Goal: Navigation & Orientation: Find specific page/section

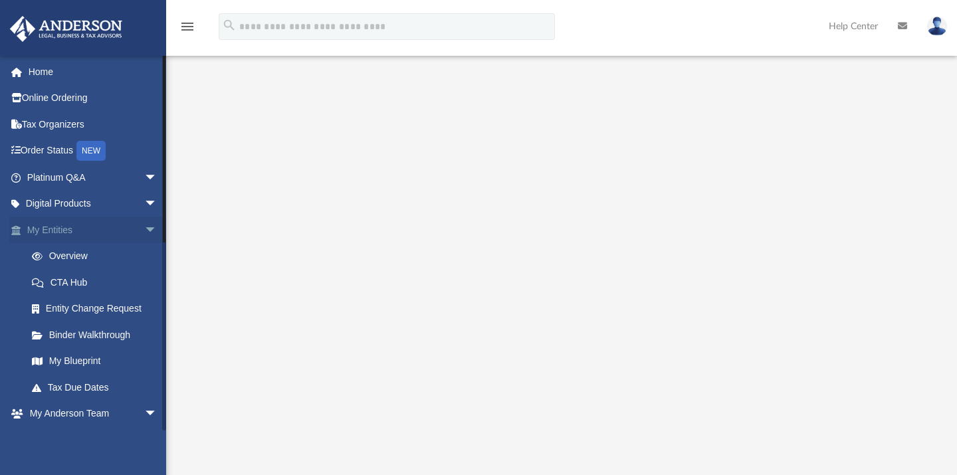
click at [144, 225] on span "arrow_drop_down" at bounding box center [157, 230] width 27 height 27
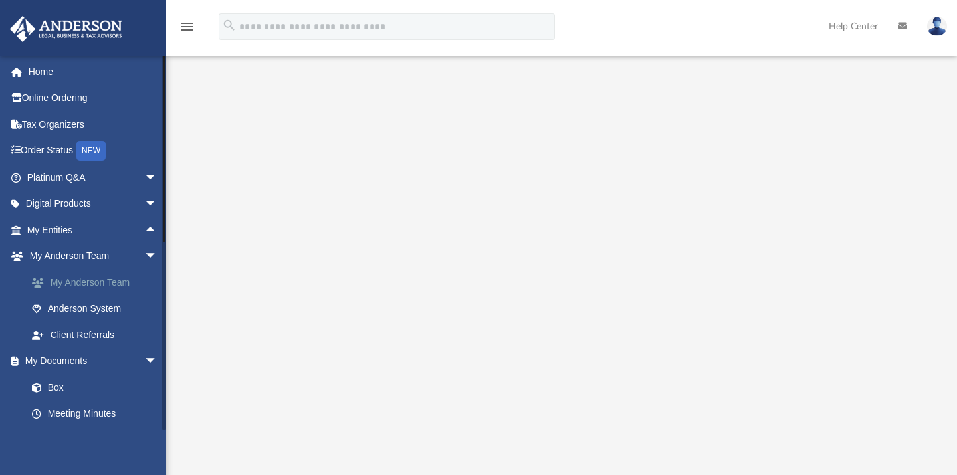
click at [85, 281] on link "My Anderson Team" at bounding box center [98, 282] width 159 height 27
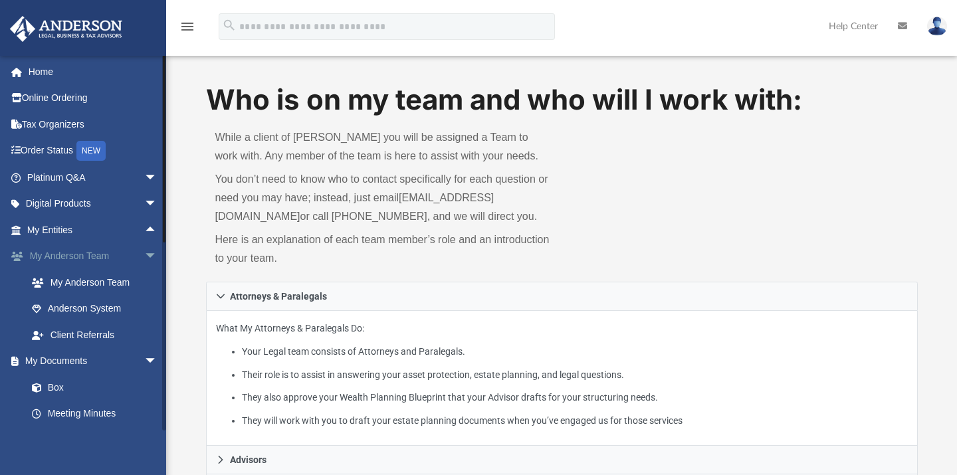
click at [84, 255] on link "My [PERSON_NAME] Team arrow_drop_down" at bounding box center [93, 256] width 168 height 27
click at [84, 273] on link "My Anderson Team" at bounding box center [98, 282] width 159 height 27
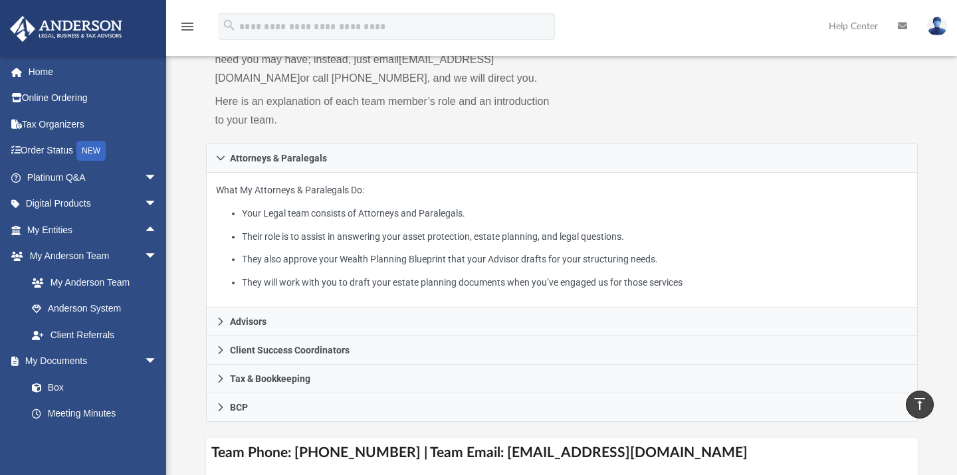
scroll to position [151, 0]
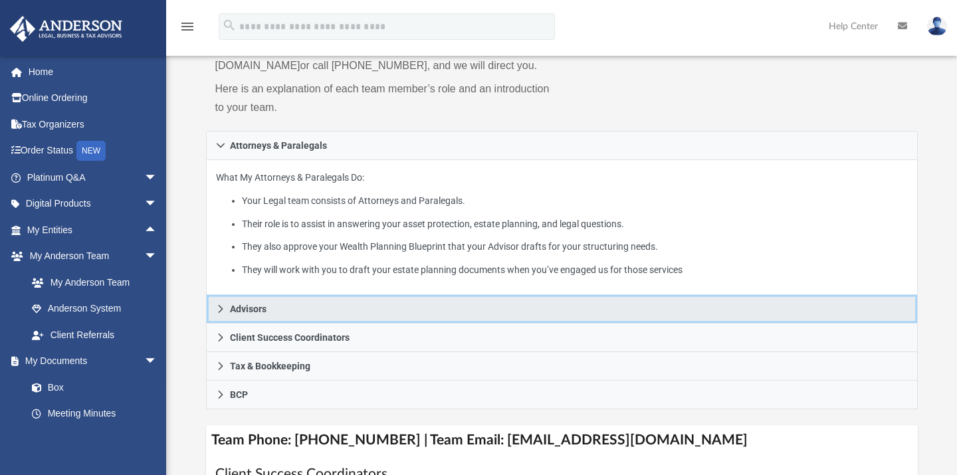
click at [235, 314] on span "Advisors" at bounding box center [248, 308] width 37 height 9
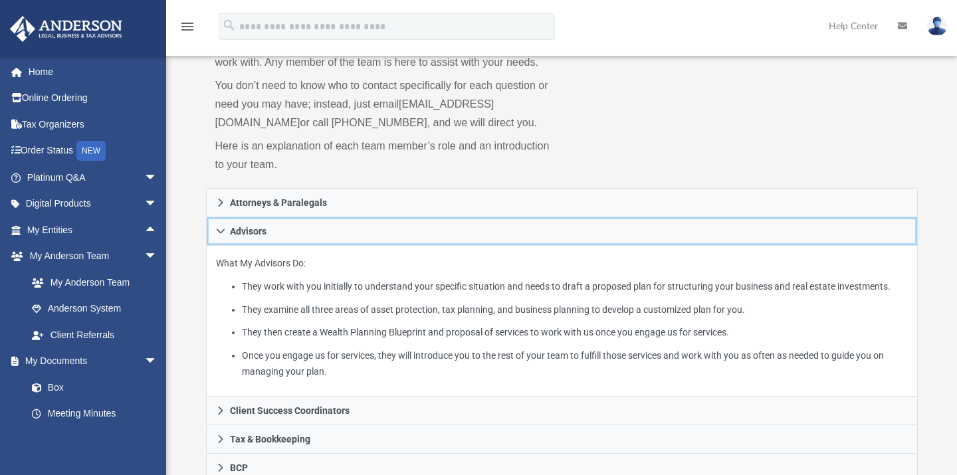
scroll to position [96, 0]
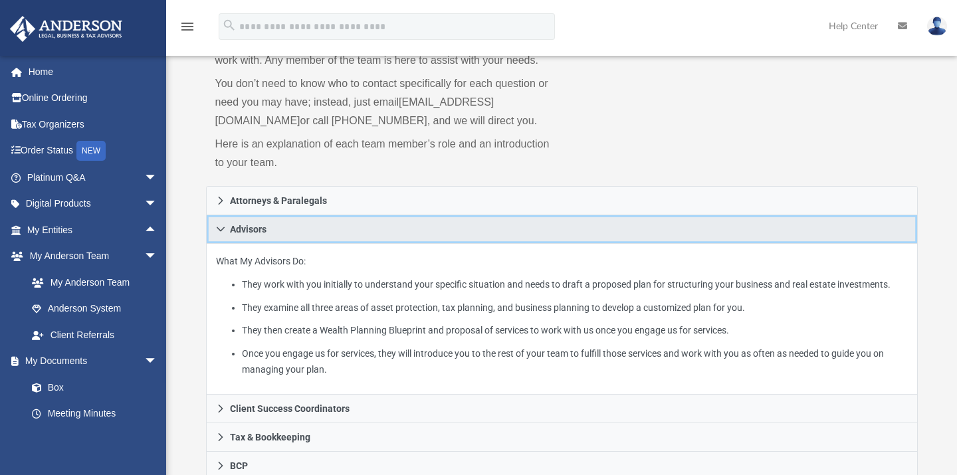
click at [223, 232] on icon at bounding box center [221, 229] width 8 height 5
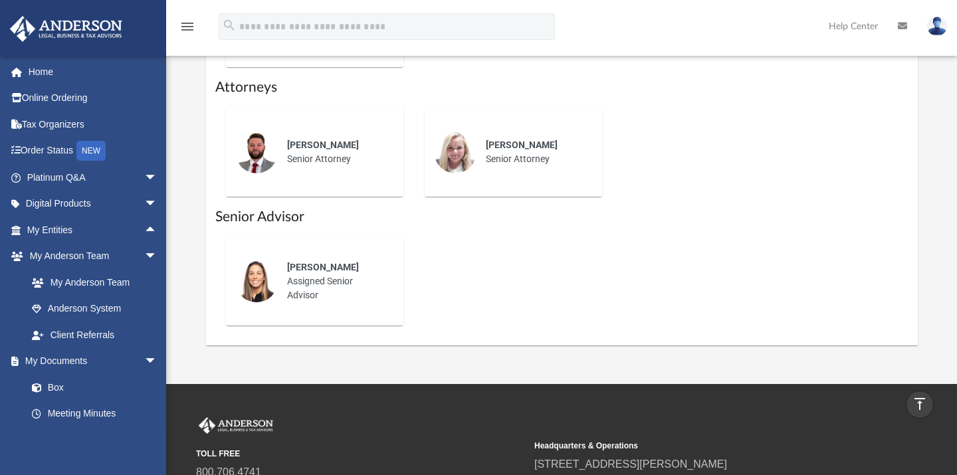
scroll to position [534, 0]
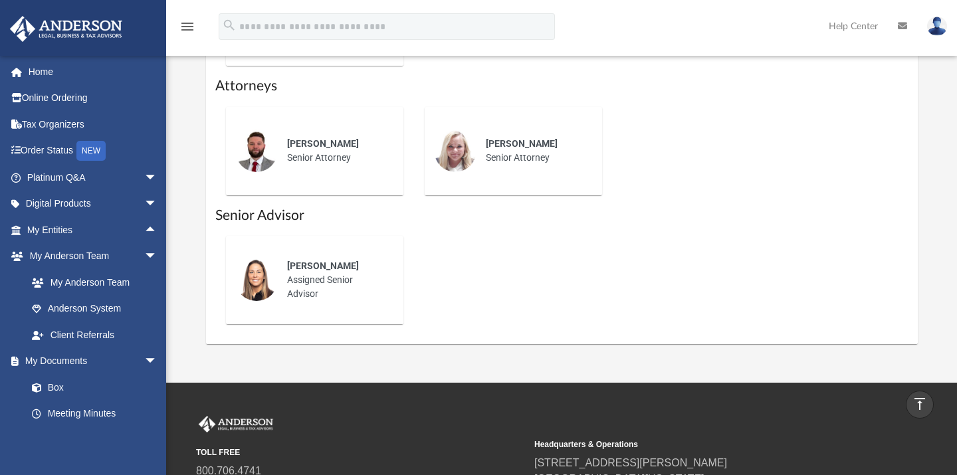
click at [253, 291] on img at bounding box center [256, 280] width 43 height 43
click at [307, 271] on span "[PERSON_NAME]" at bounding box center [323, 266] width 72 height 11
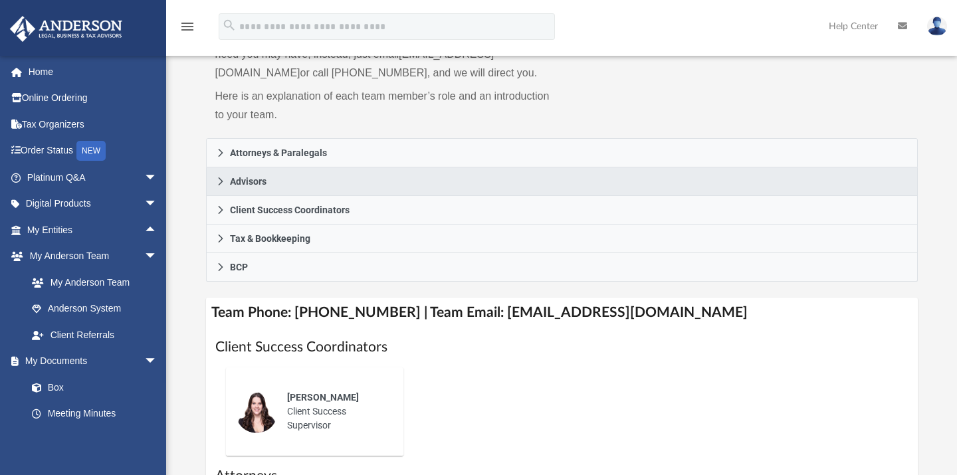
scroll to position [145, 0]
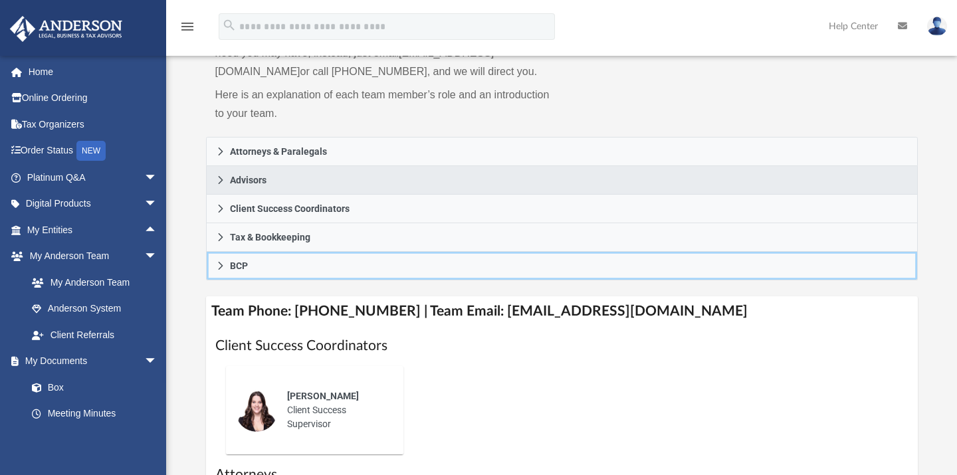
click at [238, 271] on span "BCP" at bounding box center [239, 265] width 18 height 9
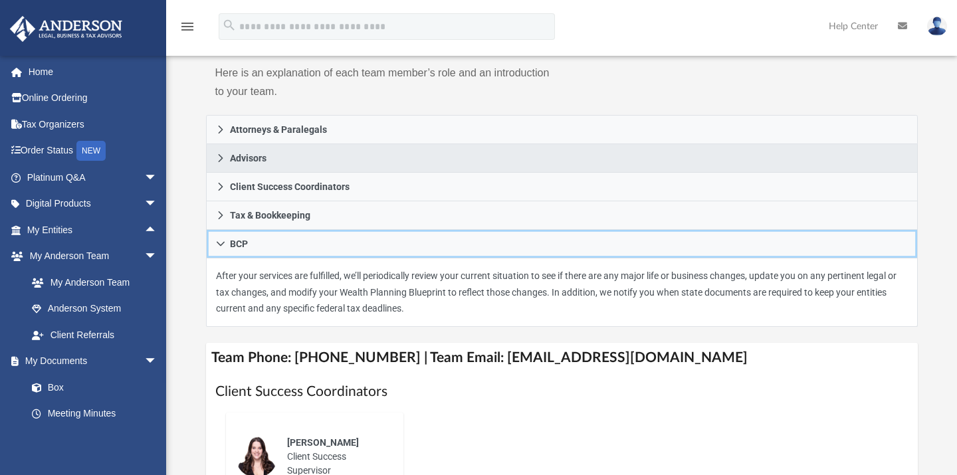
scroll to position [168, 0]
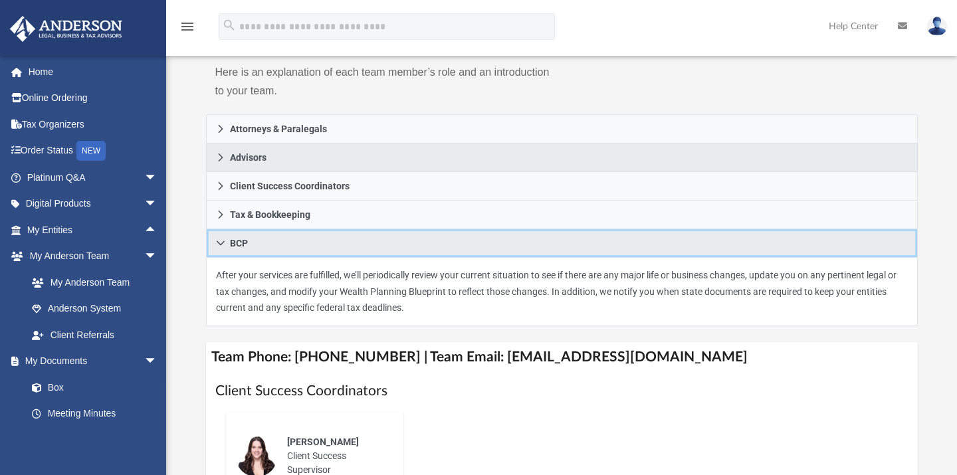
click at [233, 248] on span "BCP" at bounding box center [239, 243] width 18 height 9
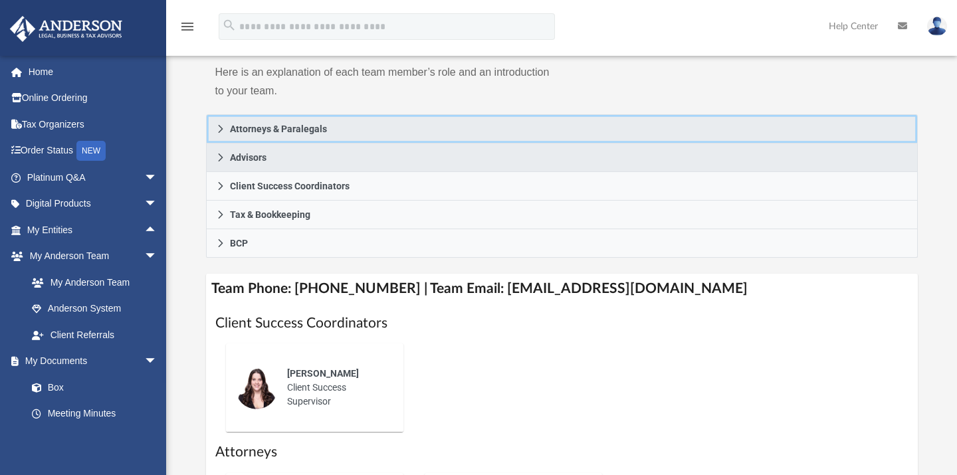
click at [230, 134] on span "Attorneys & Paralegals" at bounding box center [278, 128] width 97 height 9
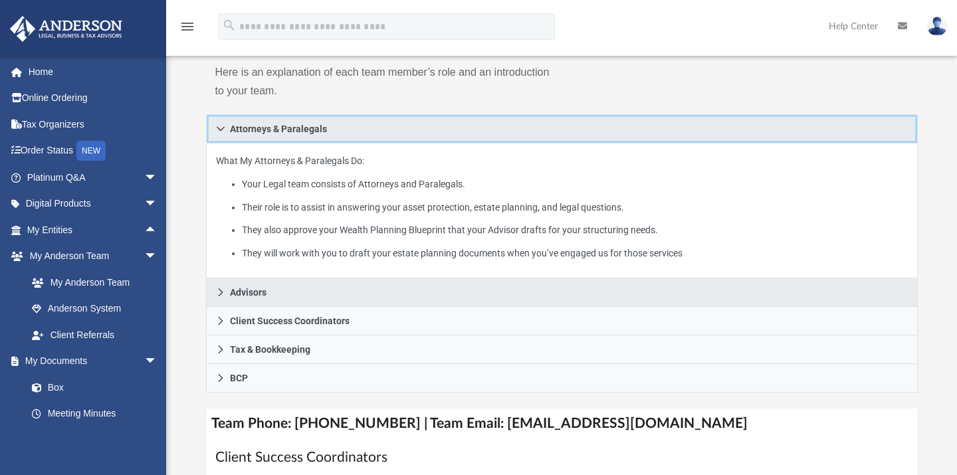
click at [230, 134] on span "Attorneys & Paralegals" at bounding box center [278, 128] width 97 height 9
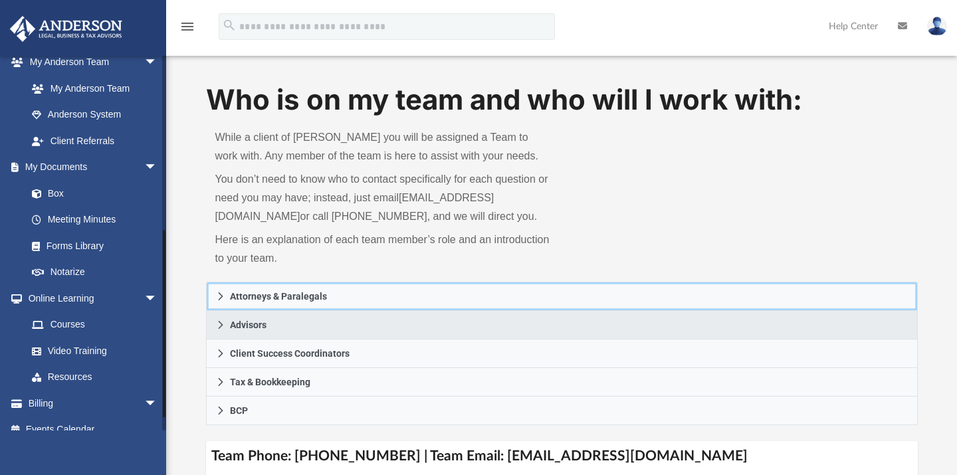
scroll to position [208, 0]
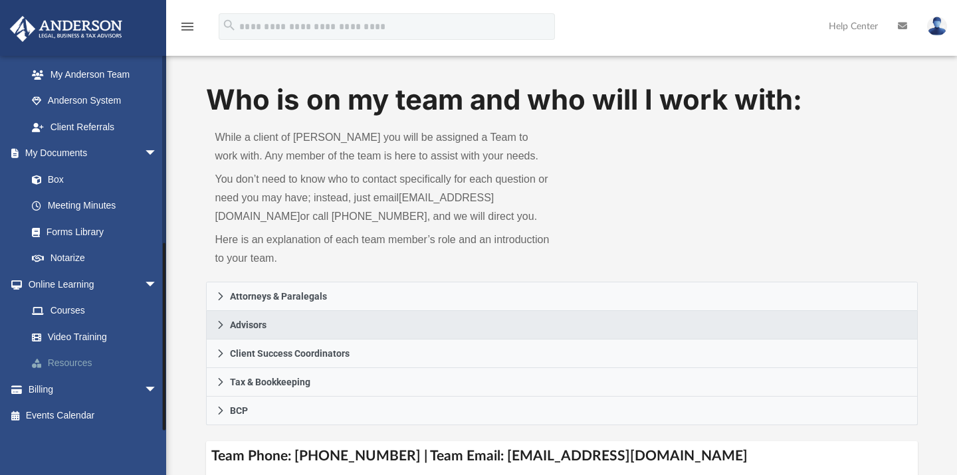
click at [76, 360] on link "Resources" at bounding box center [98, 363] width 159 height 27
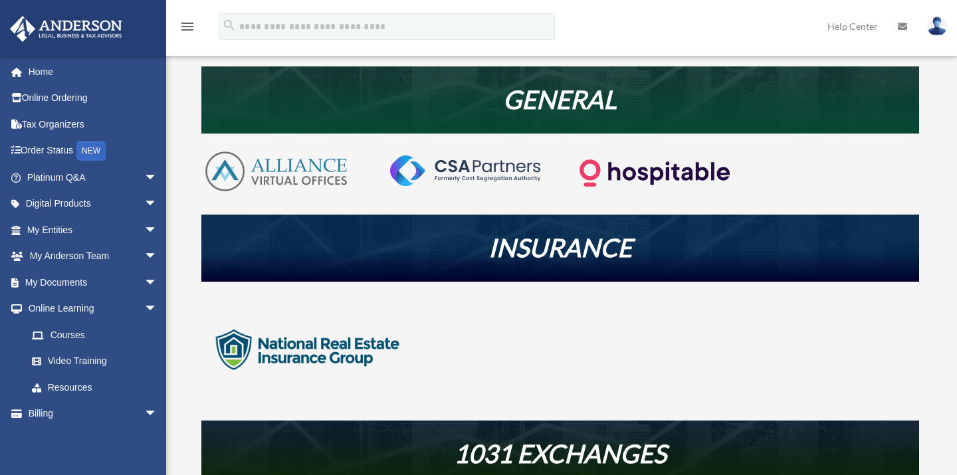
scroll to position [246, 0]
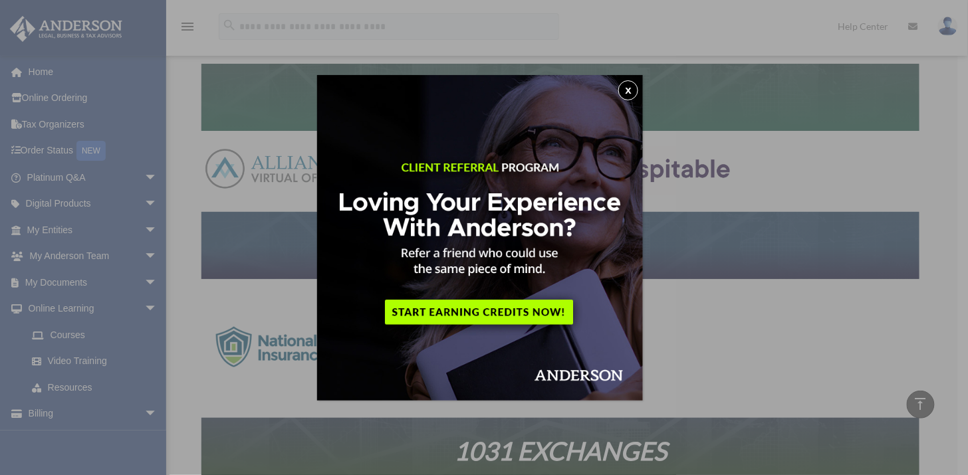
click at [626, 94] on button "x" at bounding box center [628, 90] width 20 height 20
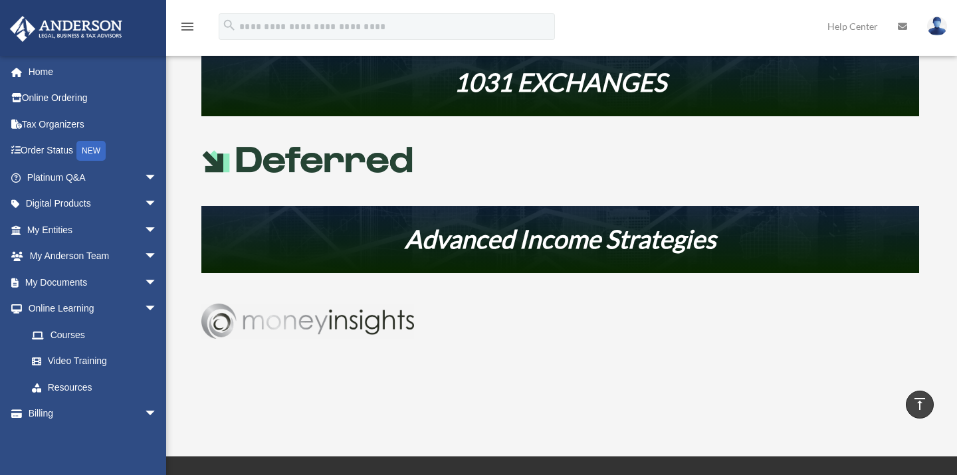
scroll to position [614, 0]
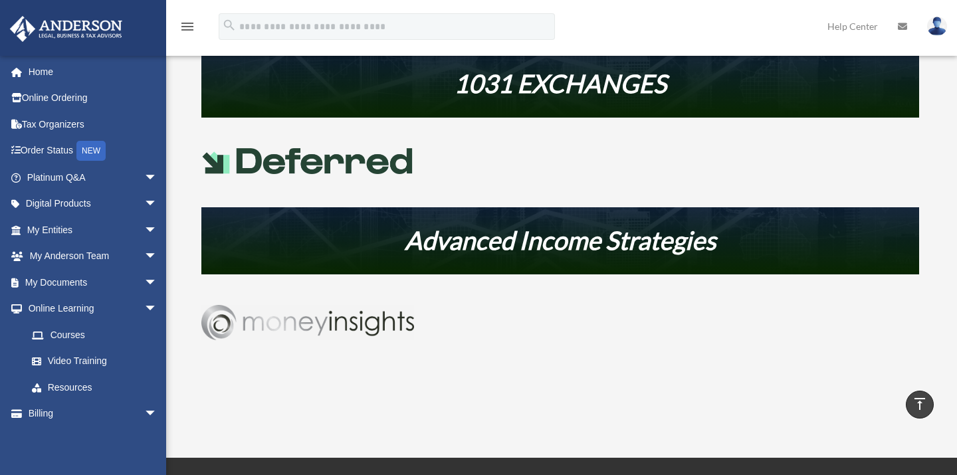
click at [949, 29] on link at bounding box center [937, 26] width 40 height 59
